Goal: Task Accomplishment & Management: Use online tool/utility

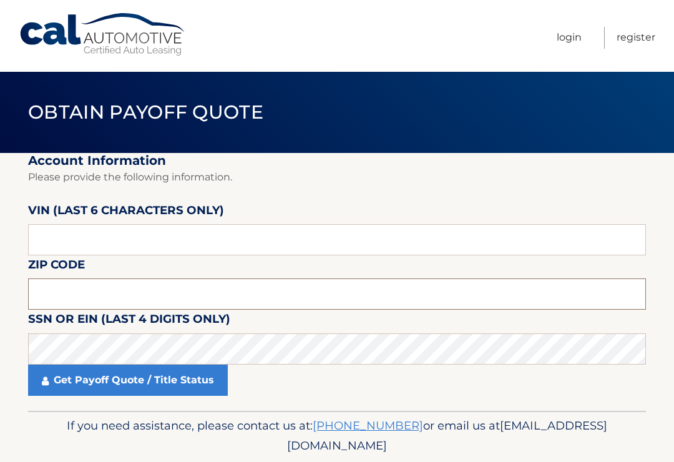
click at [303, 288] on input "text" at bounding box center [337, 293] width 618 height 31
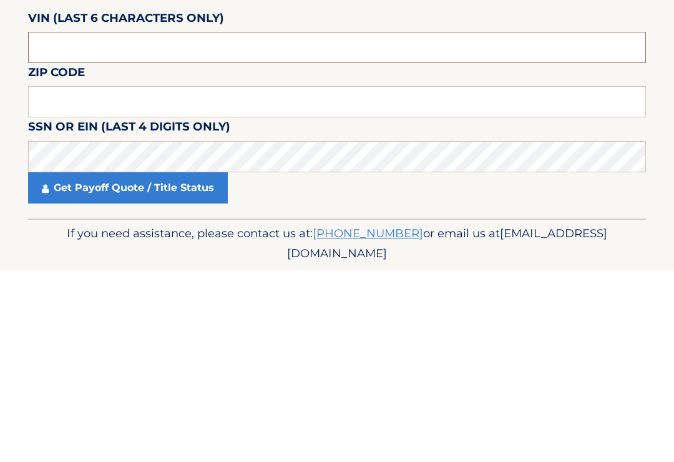
click at [280, 224] on input "text" at bounding box center [337, 239] width 618 height 31
click at [260, 224] on input "text" at bounding box center [337, 239] width 618 height 31
type input "013170"
click at [273, 278] on input "text" at bounding box center [337, 293] width 618 height 31
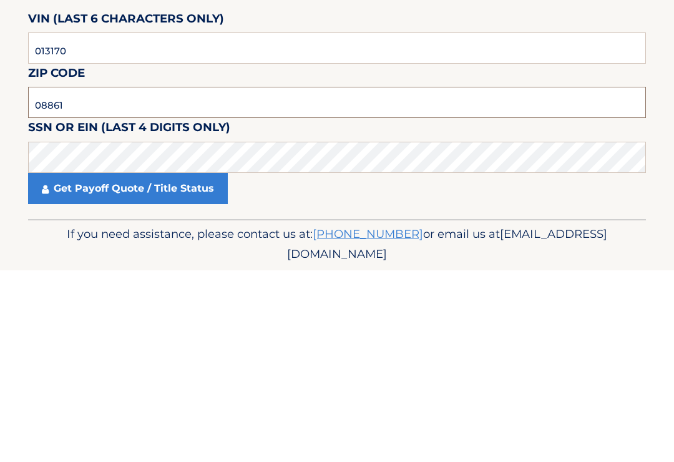
type input "08861"
click at [192, 364] on link "Get Payoff Quote / Title Status" at bounding box center [128, 379] width 200 height 31
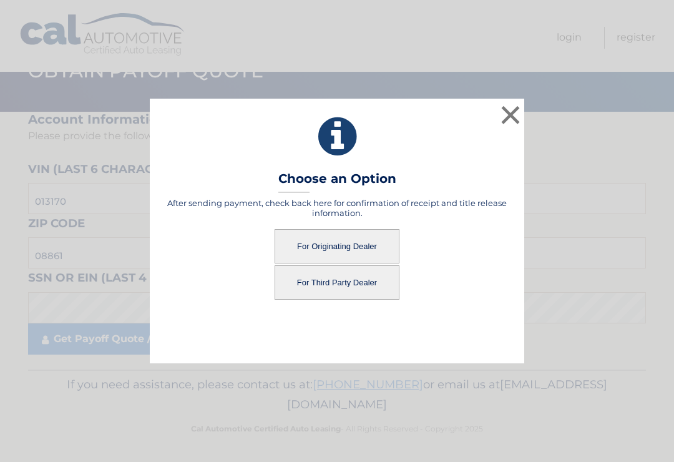
click at [355, 243] on button "For Originating Dealer" at bounding box center [337, 246] width 125 height 34
click at [351, 240] on button "For Originating Dealer" at bounding box center [337, 246] width 125 height 34
